Goal: Transaction & Acquisition: Download file/media

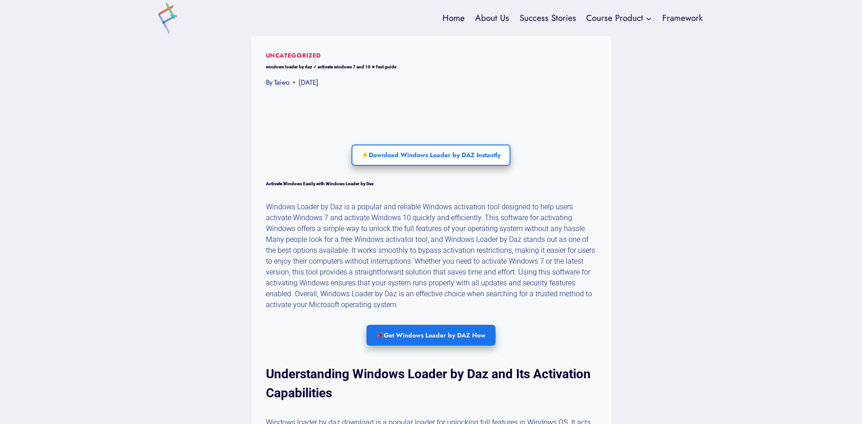
click at [434, 333] on link "Get Windows Loader by DAZ Now" at bounding box center [430, 335] width 129 height 21
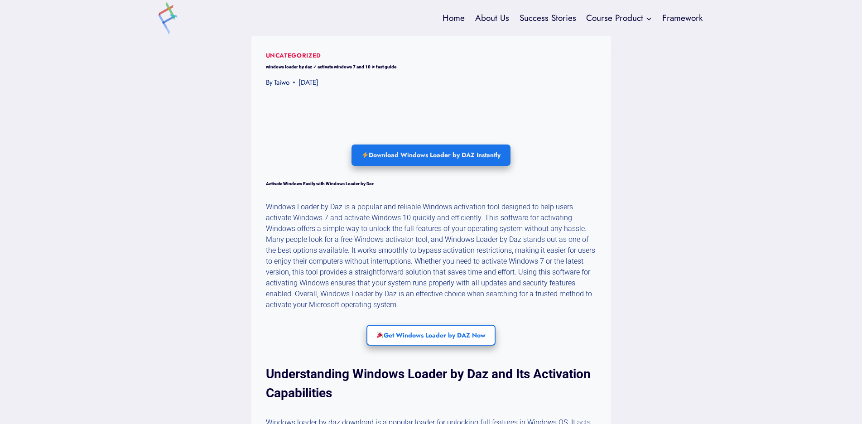
click at [447, 154] on link "Download Windows Loader by DAZ Instantly" at bounding box center [430, 154] width 159 height 21
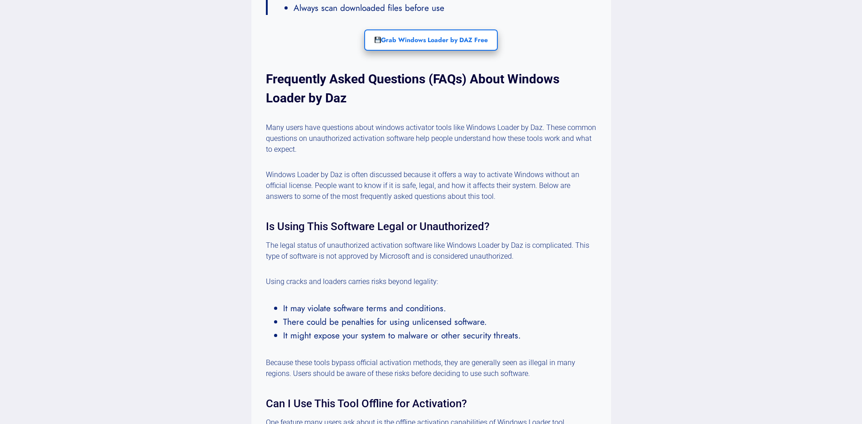
scroll to position [1856, 0]
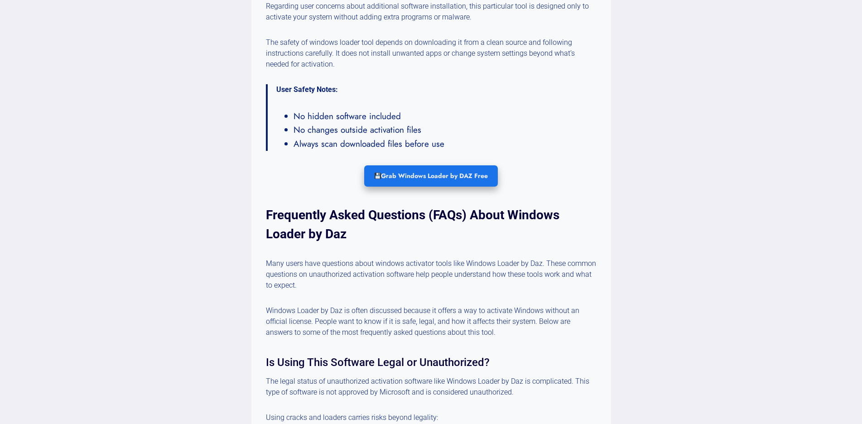
click at [432, 177] on link "Grab Windows Loader by DAZ Free" at bounding box center [431, 175] width 134 height 21
